Goal: Information Seeking & Learning: Learn about a topic

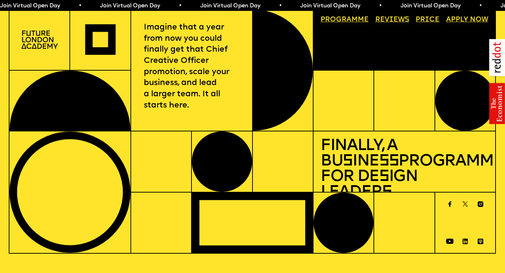
click at [361, 19] on link "Progr a mme" at bounding box center [344, 20] width 55 height 14
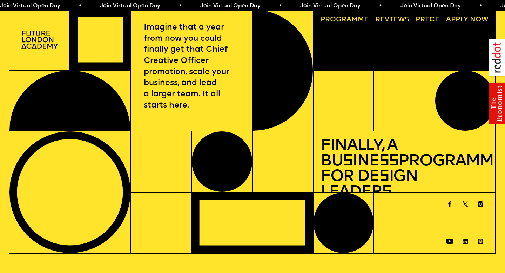
click at [44, 42] on img at bounding box center [39, 40] width 36 height 19
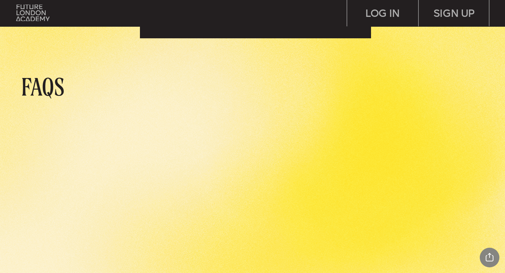
scroll to position [2457, 0]
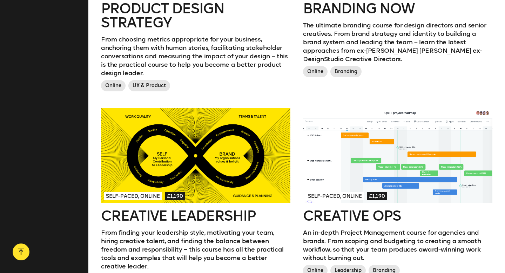
scroll to position [790, 0]
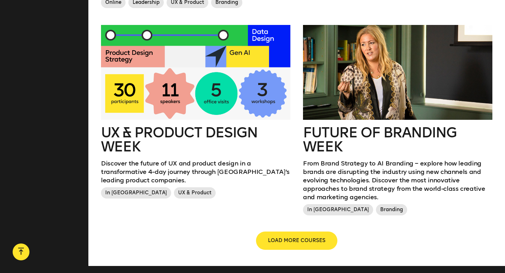
click at [287, 237] on span "LOAD MORE COURSES" at bounding box center [297, 240] width 58 height 7
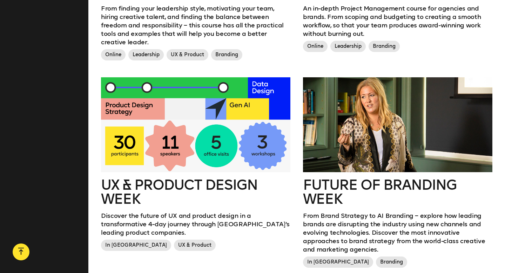
scroll to position [713, 0]
